Goal: Download file/media

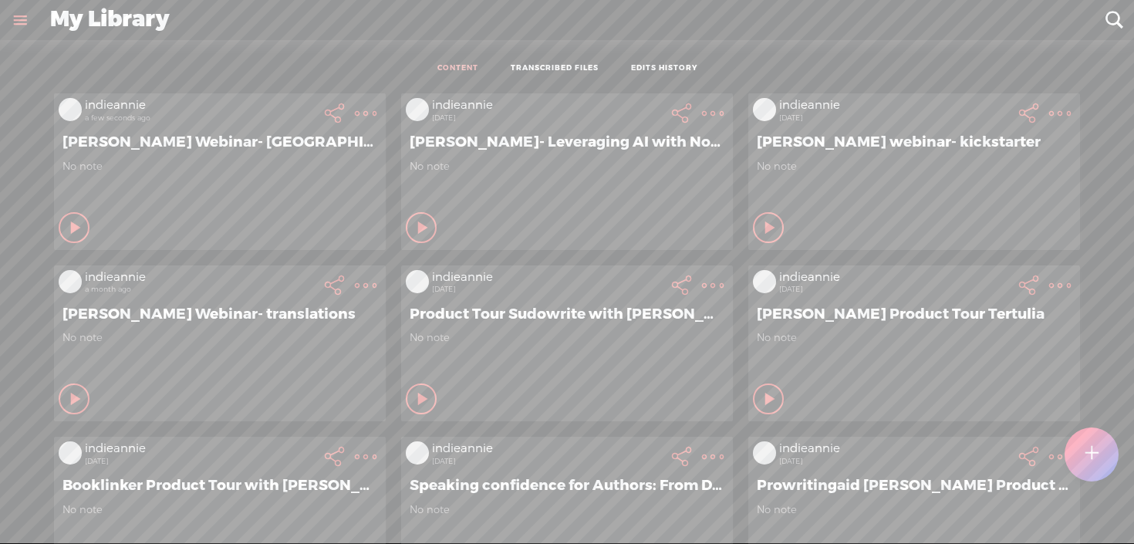
click at [371, 110] on t at bounding box center [366, 114] width 22 height 22
click at [355, 109] on t at bounding box center [366, 114] width 22 height 22
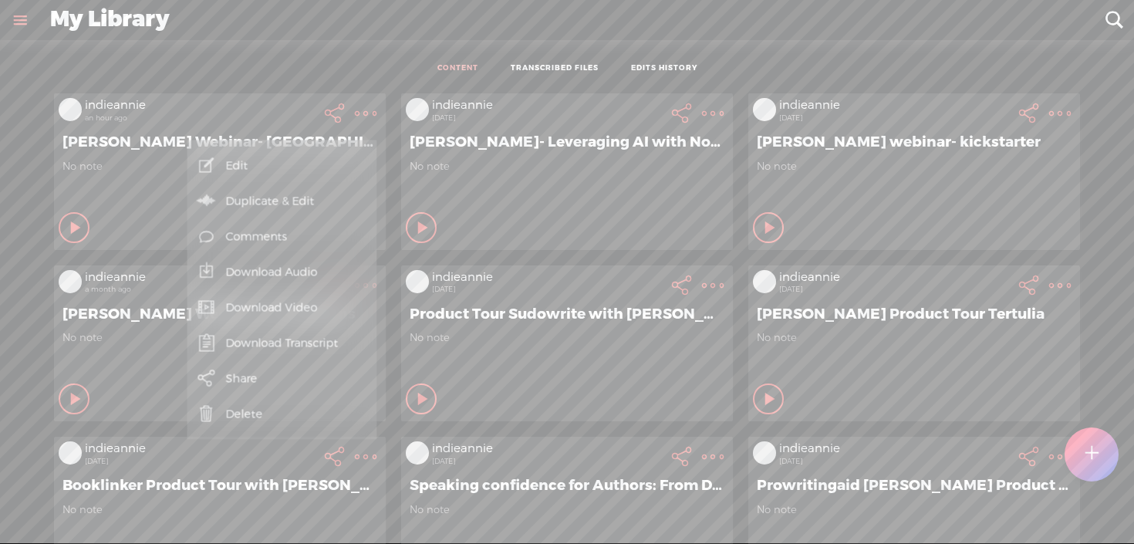
click at [366, 112] on t at bounding box center [366, 114] width 22 height 22
click at [294, 313] on link "Download Video" at bounding box center [282, 307] width 174 height 35
